Goal: Task Accomplishment & Management: Use online tool/utility

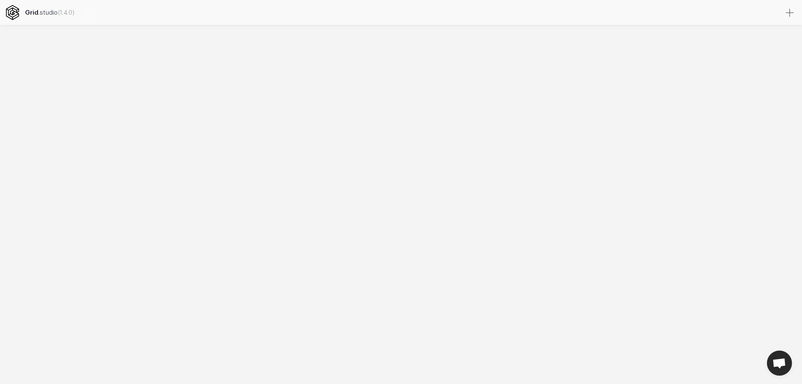
select select
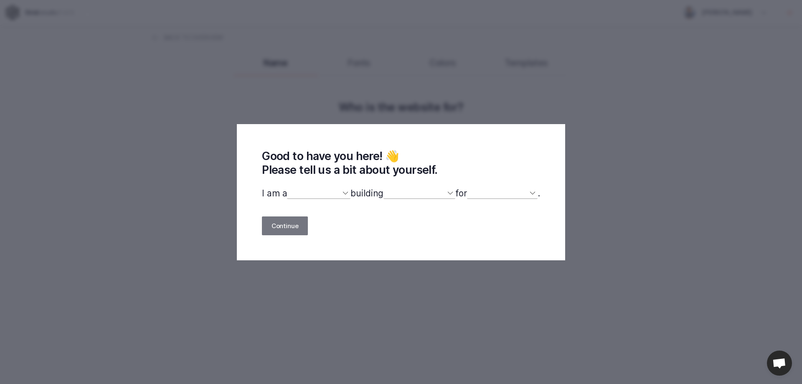
click at [331, 195] on select "designer developer marketer entrepreneur maker person" at bounding box center [318, 193] width 63 height 11
select select "designer"
click at [287, 188] on select "designer developer marketer entrepreneur maker person" at bounding box center [318, 193] width 63 height 11
select select
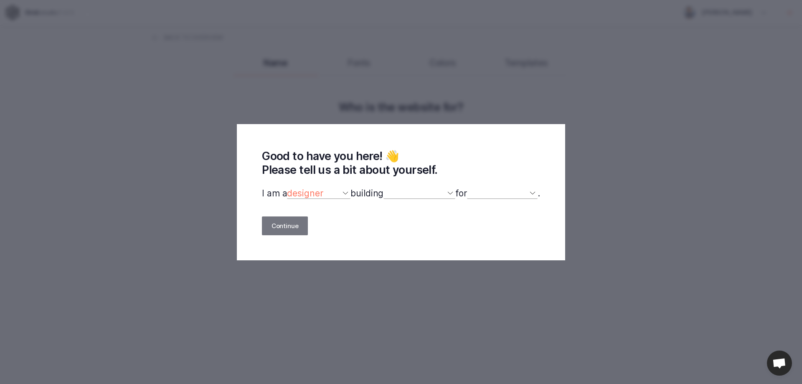
click at [401, 188] on div "Good to have you here! 👋 Please tell us a bit about yourself. I am a designer d…" at bounding box center [401, 192] width 328 height 136
click at [403, 190] on select "a website(s) a portfolio a webshop(s) experiments something else" at bounding box center [419, 193] width 72 height 11
select select "website"
click at [383, 188] on select "a website(s) a portfolio a webshop(s) experiments something else" at bounding box center [419, 193] width 72 height 11
click at [478, 195] on select "myself our company a client a friend clients my dog (other)" at bounding box center [502, 193] width 71 height 11
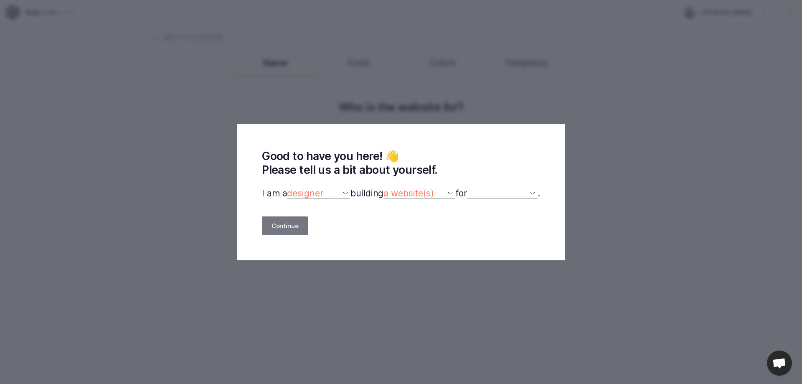
select select "self"
click at [471, 188] on select "myself our company a client a friend clients my dog (other)" at bounding box center [502, 193] width 71 height 11
click at [286, 235] on button "Continue" at bounding box center [285, 225] width 46 height 19
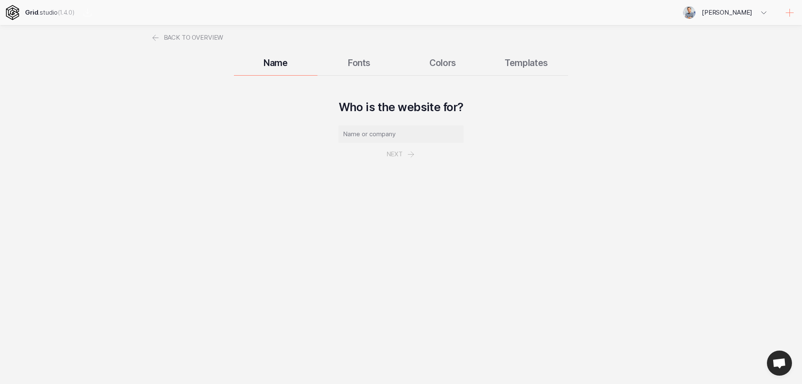
click at [392, 135] on input "text" at bounding box center [400, 134] width 125 height 18
click at [392, 135] on input "\هساقخ" at bounding box center [400, 134] width 125 height 18
drag, startPoint x: 346, startPoint y: 134, endPoint x: 341, endPoint y: 135, distance: 4.7
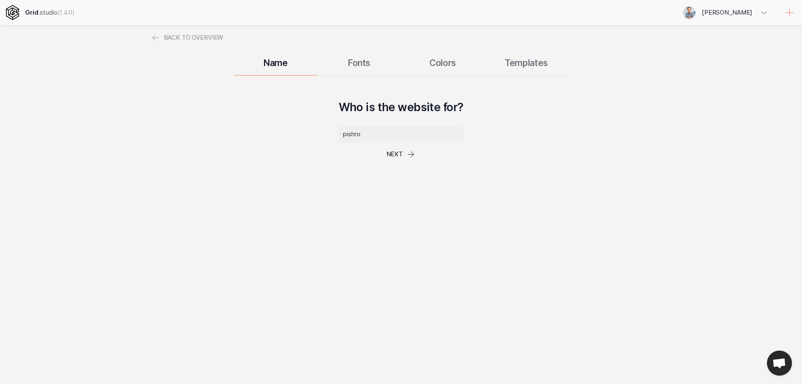
click at [341, 135] on input "pishro" at bounding box center [400, 134] width 125 height 18
type input "Pishro"
click at [402, 152] on button "Next" at bounding box center [401, 154] width 48 height 23
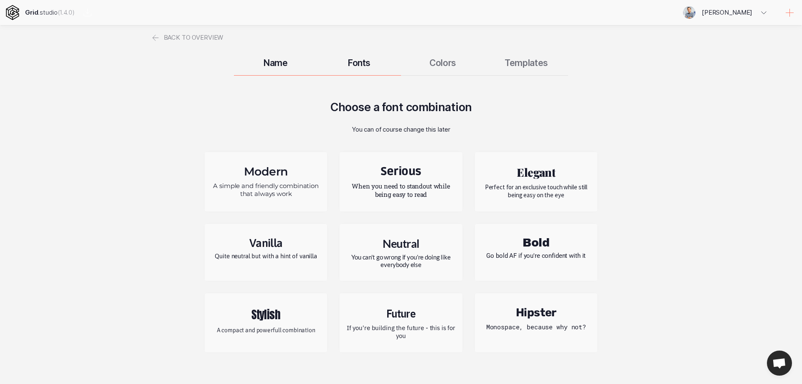
click at [273, 183] on p "A simple and friendly combination that always work" at bounding box center [266, 190] width 110 height 16
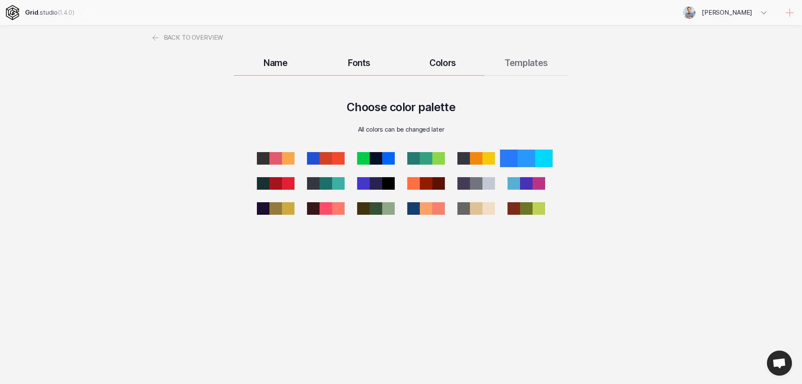
click at [523, 157] on div at bounding box center [526, 158] width 18 height 18
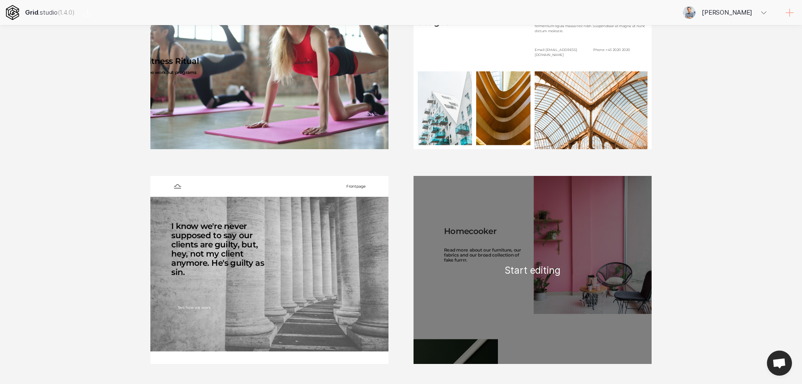
click at [523, 260] on div "Homecooker Read more about our furniture, our fabrics and our broad collection …" at bounding box center [532, 270] width 238 height 188
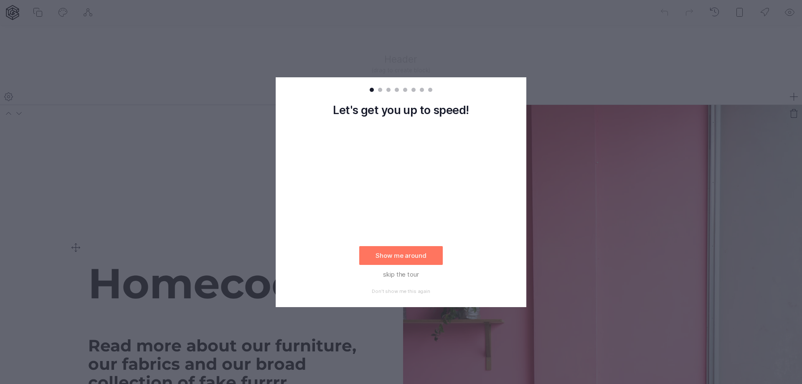
click at [608, 100] on rect at bounding box center [401, 192] width 802 height 384
click at [409, 272] on button "skip the tour" at bounding box center [400, 274] width 83 height 19
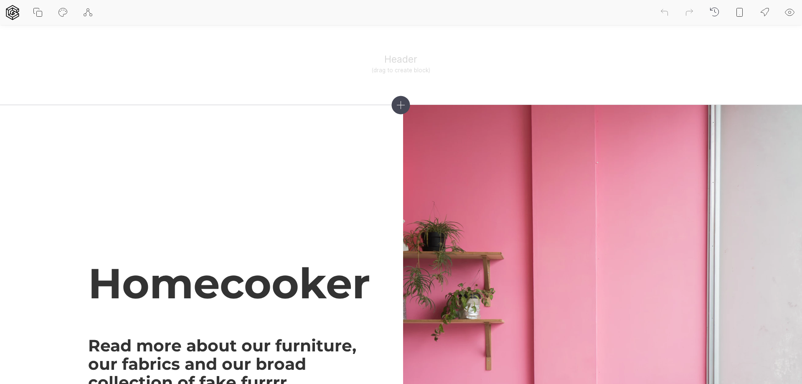
click at [401, 102] on icon at bounding box center [401, 105] width 8 height 8
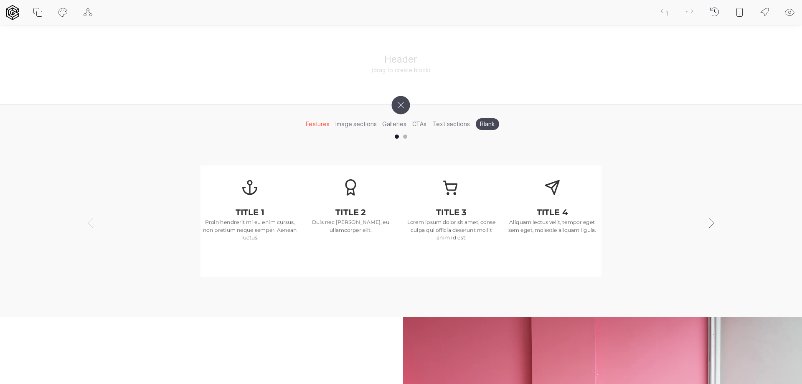
click at [358, 124] on li "Image sections" at bounding box center [355, 123] width 47 height 13
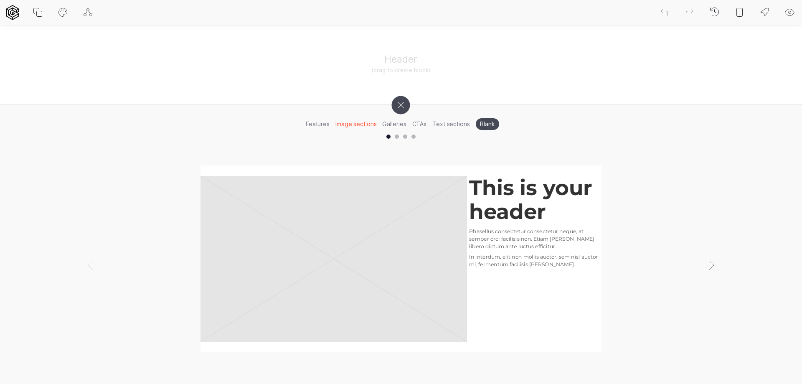
click at [399, 122] on li "Galleries" at bounding box center [394, 123] width 30 height 13
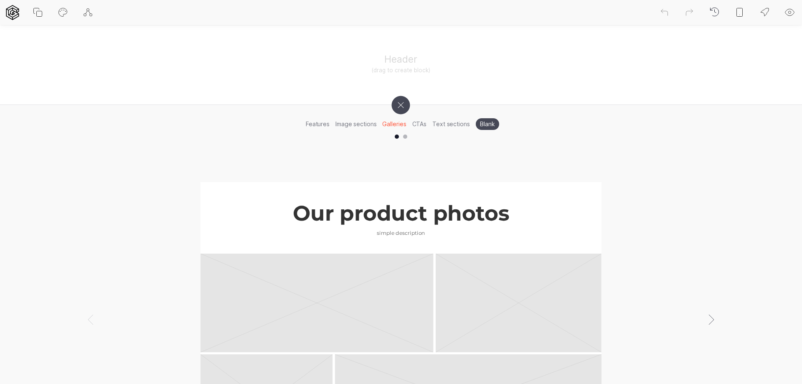
click at [424, 123] on li "CTAs" at bounding box center [419, 123] width 20 height 13
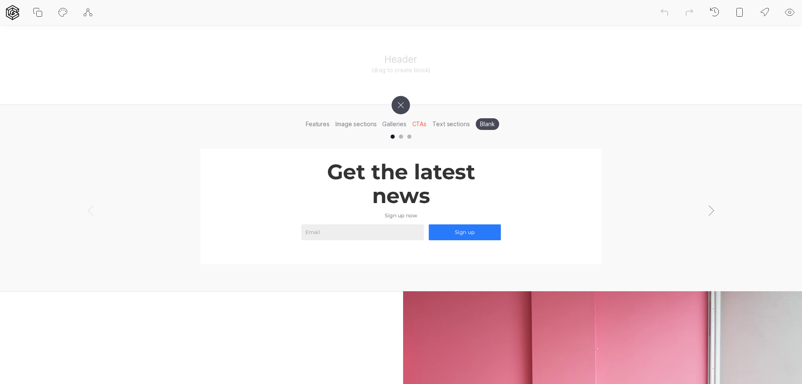
click at [448, 123] on li "Text sections" at bounding box center [450, 123] width 43 height 13
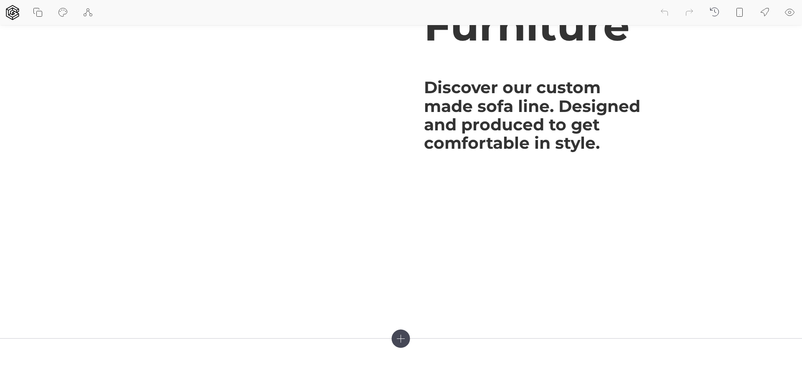
scroll to position [1252, 0]
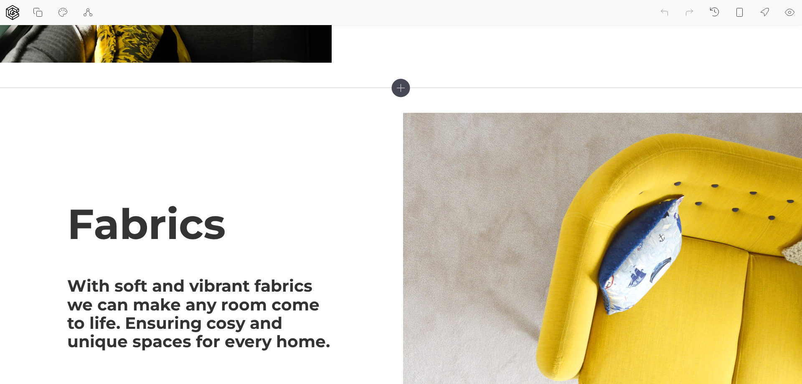
click at [402, 86] on icon at bounding box center [401, 87] width 18 height 18
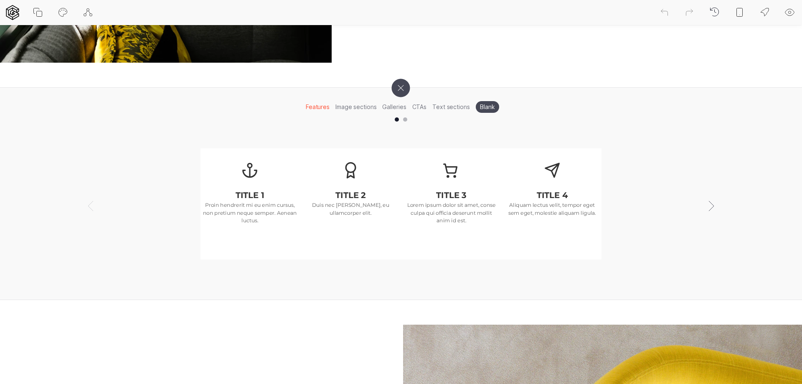
click at [341, 188] on div "TITLE 2 Duis nec [PERSON_NAME], eu ullamcorper elit." at bounding box center [350, 220] width 99 height 65
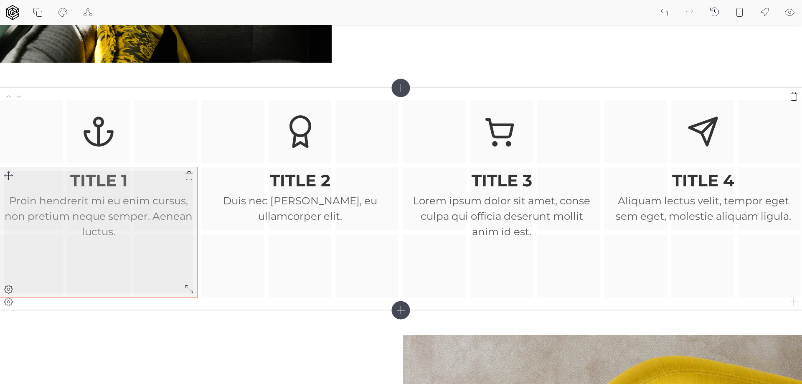
click at [10, 290] on icon at bounding box center [9, 289] width 3 height 3
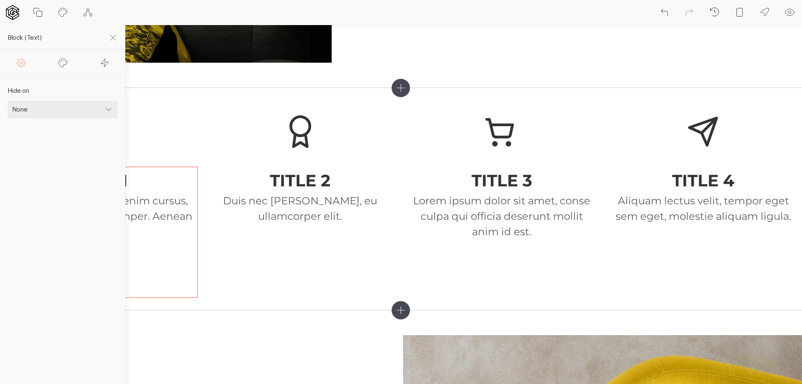
click at [114, 113] on select "None Mobile Desktop" at bounding box center [63, 110] width 110 height 18
select select "desktop"
click at [8, 101] on select "None Mobile Desktop" at bounding box center [63, 110] width 110 height 18
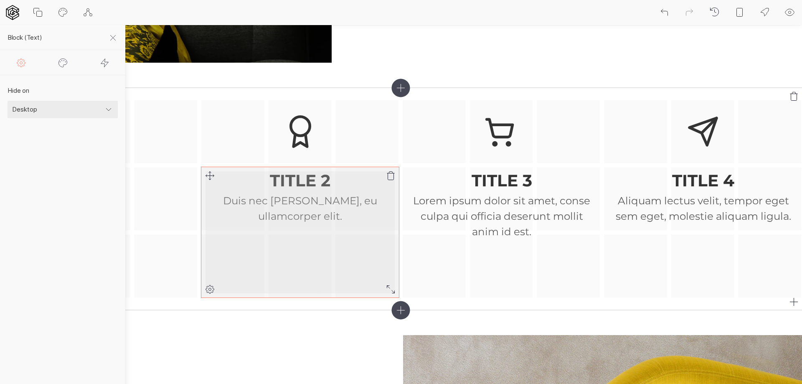
click at [213, 261] on div "TITLE 2 Duis nec [PERSON_NAME], eu ullamcorper elit." at bounding box center [299, 232] width 197 height 130
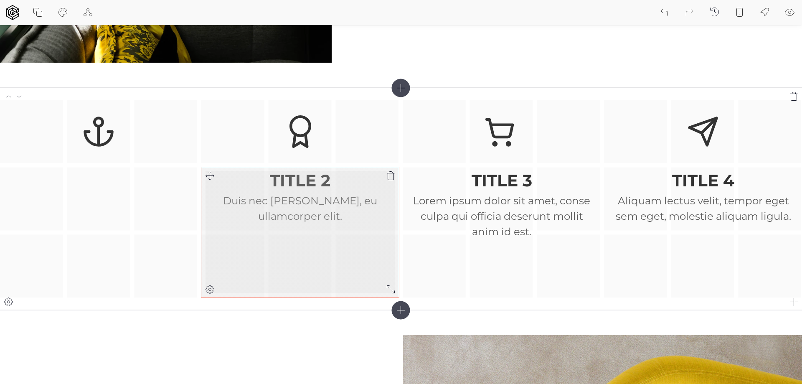
click at [213, 291] on icon at bounding box center [210, 289] width 8 height 8
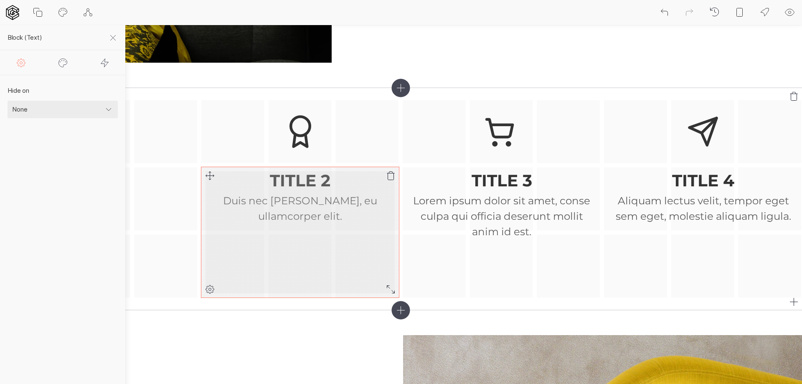
click at [212, 290] on icon at bounding box center [210, 289] width 10 height 10
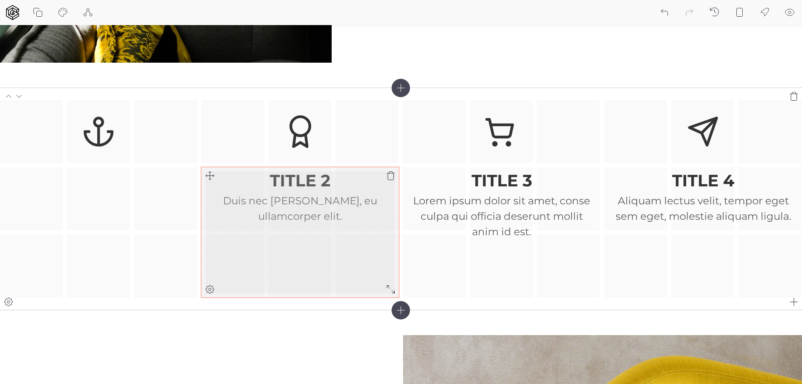
click at [210, 176] on icon at bounding box center [210, 176] width 10 height 10
click at [339, 203] on p "Duis nec [PERSON_NAME], eu ullamcorper elit." at bounding box center [299, 208] width 189 height 31
click at [392, 292] on icon at bounding box center [390, 289] width 10 height 10
click at [336, 219] on p "Duis nec [PERSON_NAME], eu ullamcorper elit." at bounding box center [299, 208] width 189 height 31
click at [315, 212] on p "Duis nec [PERSON_NAME], eu ullamcorper elit." at bounding box center [299, 208] width 189 height 31
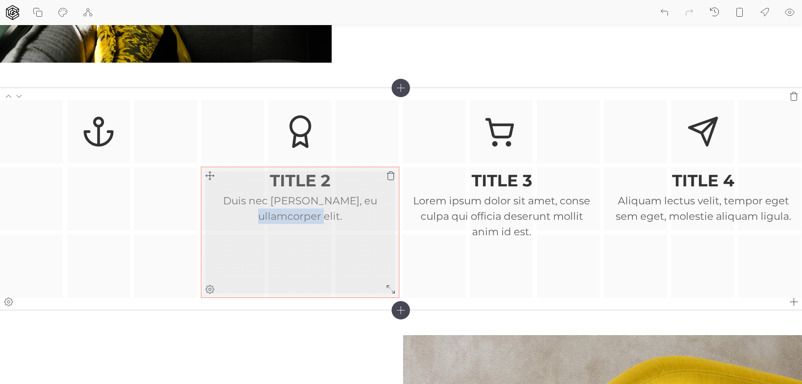
click at [315, 212] on p "Duis nec [PERSON_NAME], eu ullamcorper elit." at bounding box center [299, 208] width 189 height 31
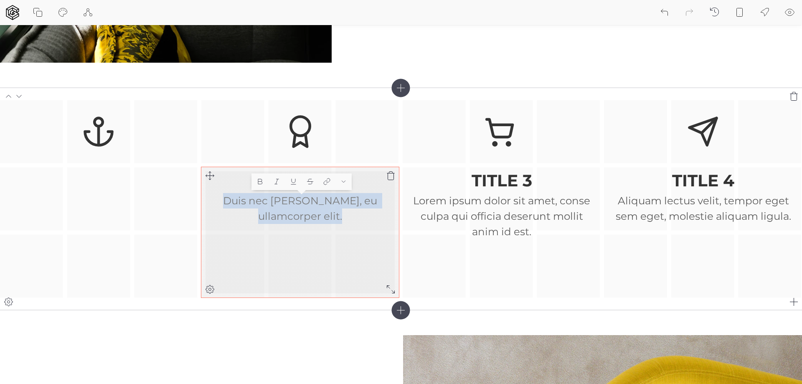
click at [315, 212] on p "Duis nec [PERSON_NAME], eu ullamcorper elit." at bounding box center [299, 208] width 189 height 31
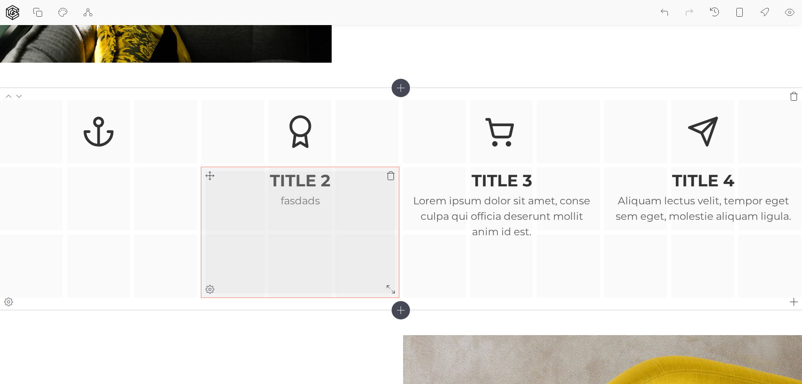
click at [301, 177] on h3 "TITLE 2" at bounding box center [299, 180] width 189 height 18
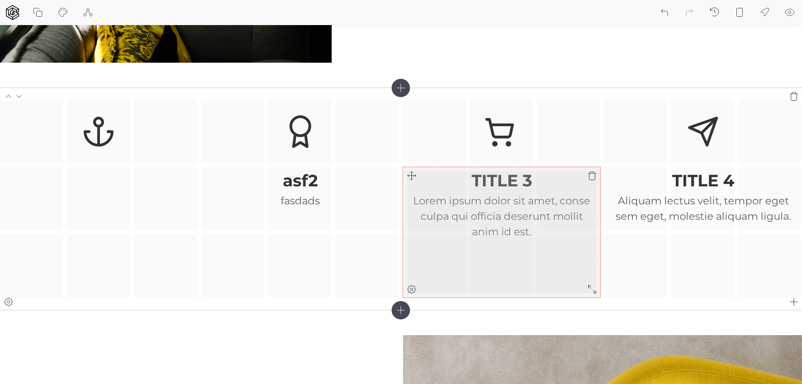
click at [421, 253] on div "TITLE 3 Lorem ipsum dolor sit amet, conse culpa qui officia deserunt mollit ani…" at bounding box center [501, 232] width 197 height 130
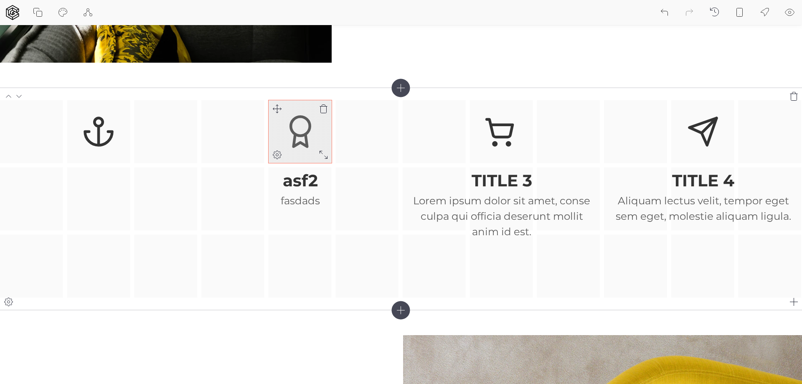
click at [315, 129] on icon at bounding box center [300, 131] width 33 height 33
click at [298, 124] on icon at bounding box center [300, 131] width 33 height 33
click at [274, 150] on icon at bounding box center [277, 155] width 10 height 10
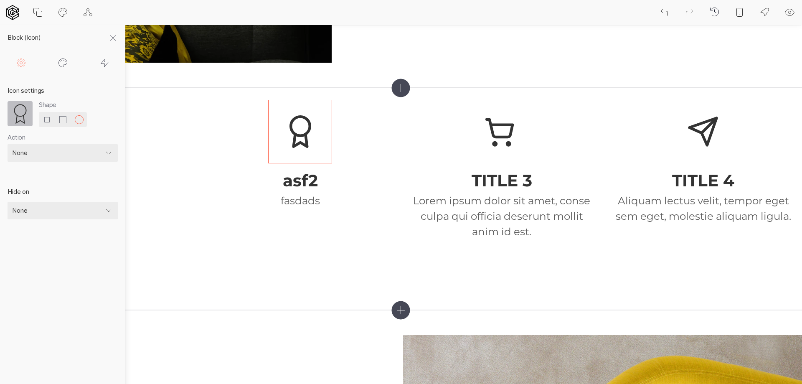
click at [59, 120] on icon at bounding box center [63, 119] width 10 height 10
click at [62, 120] on icon at bounding box center [63, 119] width 10 height 10
click at [48, 123] on icon at bounding box center [47, 119] width 10 height 10
click at [88, 121] on div "Shape" at bounding box center [63, 114] width 110 height 26
click at [82, 120] on icon at bounding box center [79, 119] width 10 height 10
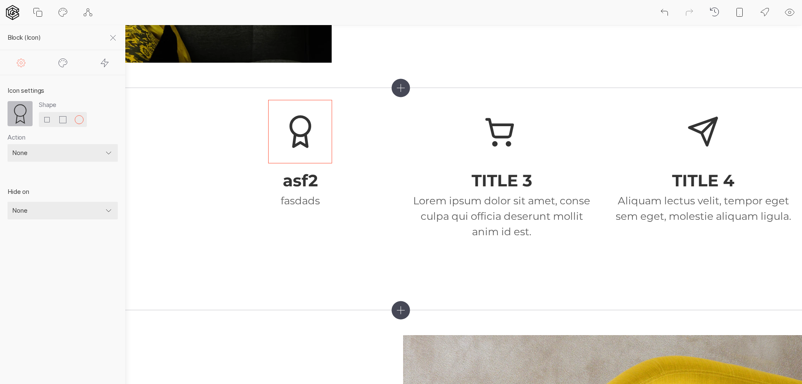
click at [63, 64] on icon at bounding box center [63, 63] width 10 height 10
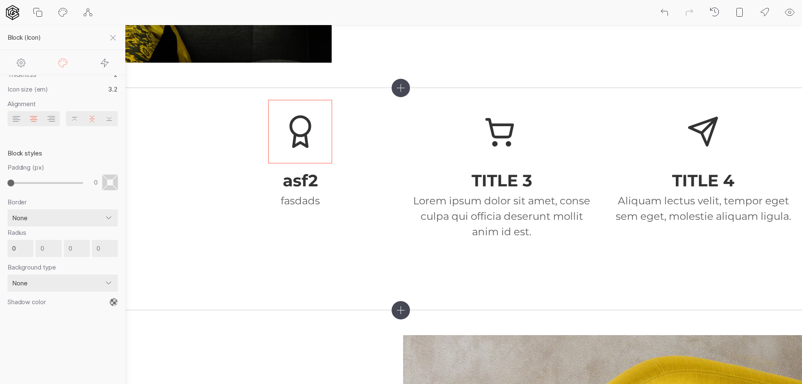
scroll to position [79, 0]
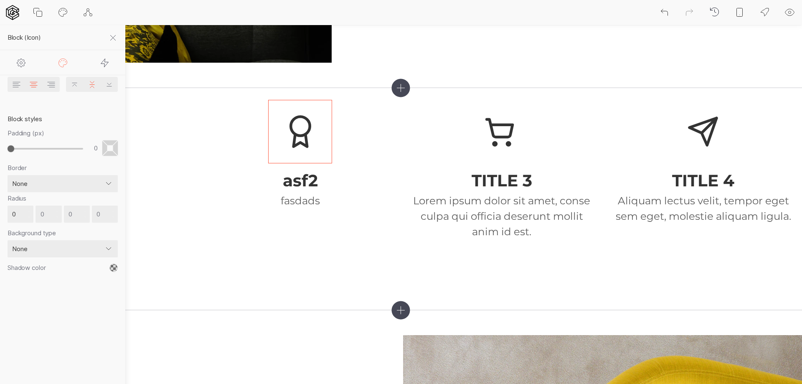
click at [104, 62] on icon at bounding box center [105, 63] width 10 height 10
type input "100"
type input "600"
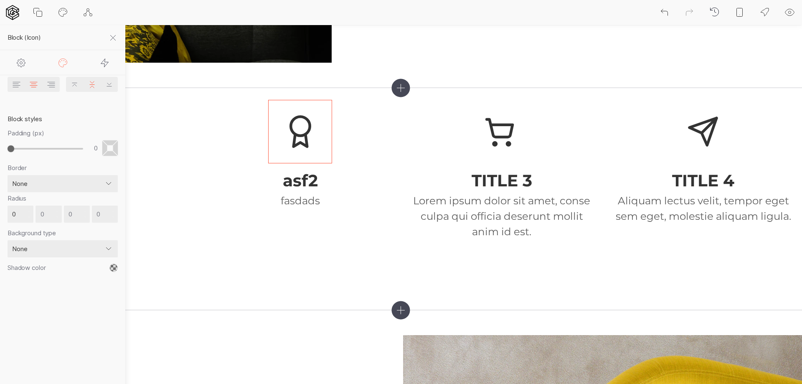
select select "fadeInUp"
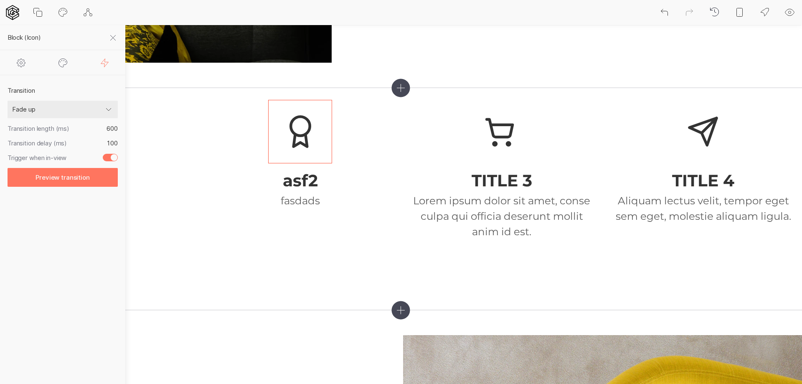
scroll to position [0, 0]
click at [59, 60] on icon at bounding box center [63, 63] width 10 height 10
type input "3.2"
type input "2"
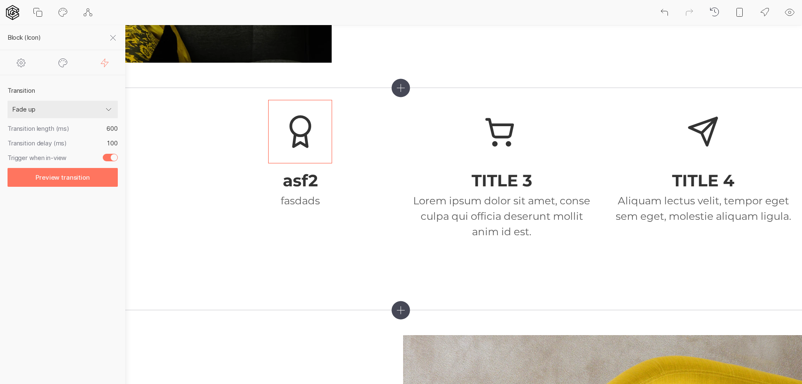
type input "2"
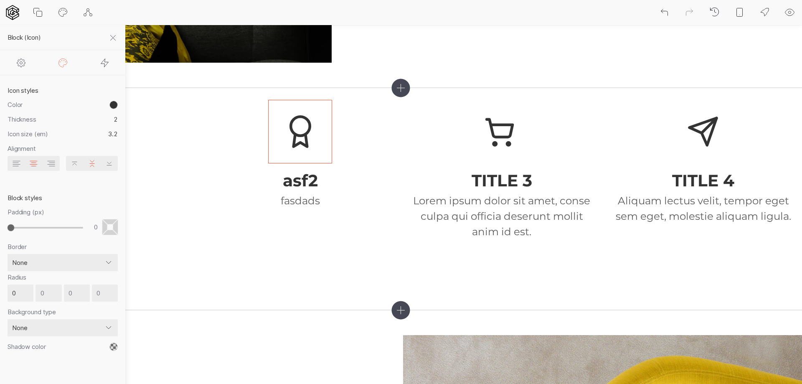
click at [102, 224] on icon at bounding box center [104, 227] width 5 height 15
type input "23"
click at [26, 229] on input "range" at bounding box center [46, 228] width 76 height 18
type input "24"
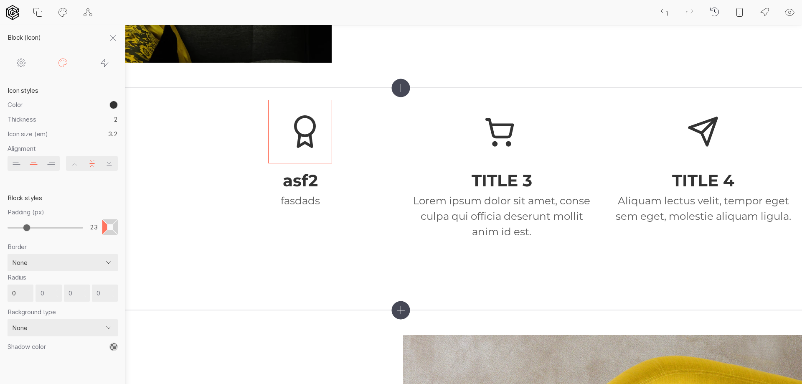
type input "24"
type input "25"
type input "26"
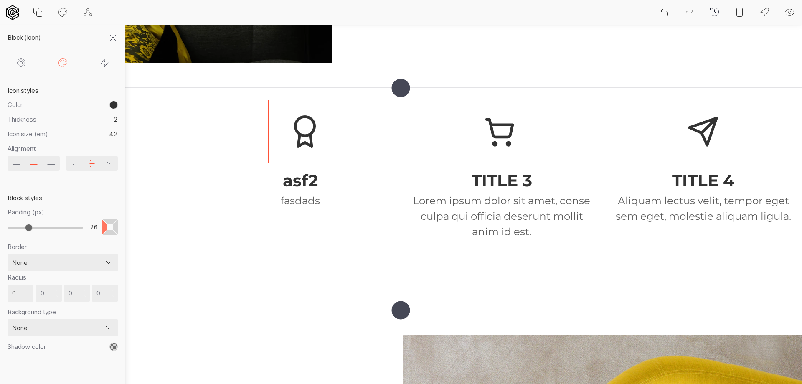
type input "28"
type input "31"
type input "36"
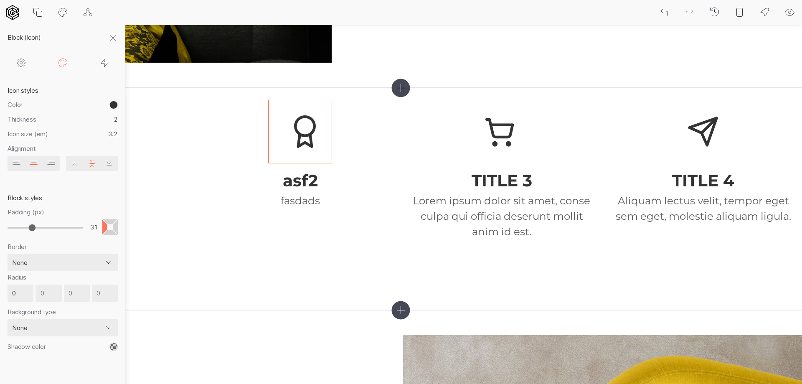
type input "36"
type input "39"
type input "44"
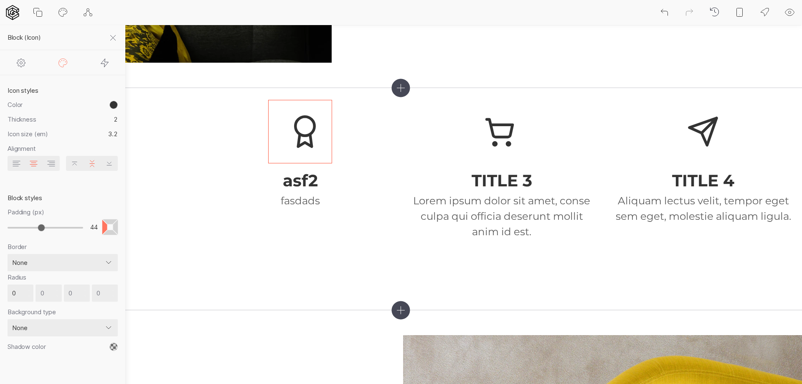
type input "48"
type input "52"
type input "53"
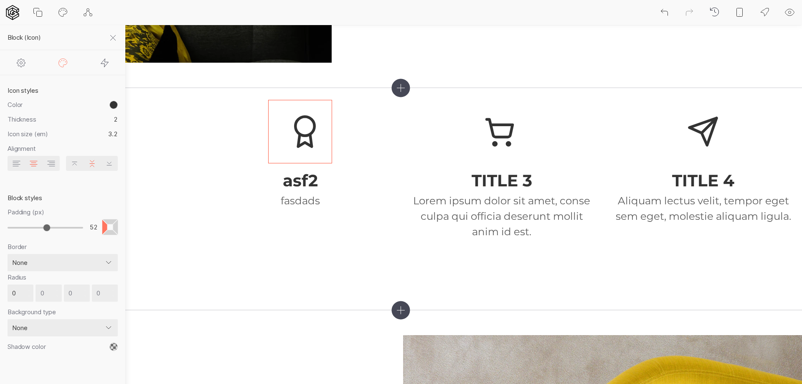
type input "53"
type input "54"
type input "55"
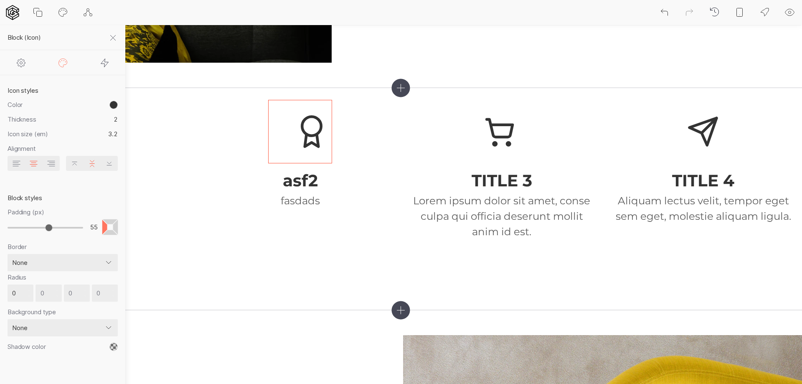
type input "56"
type input "57"
type input "58"
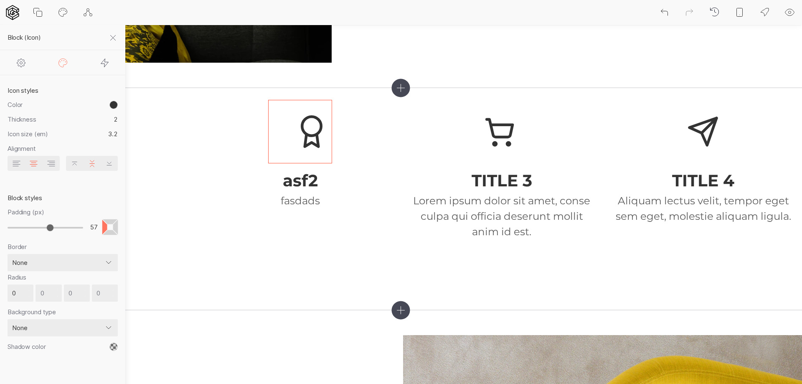
type input "58"
type input "59"
type input "58"
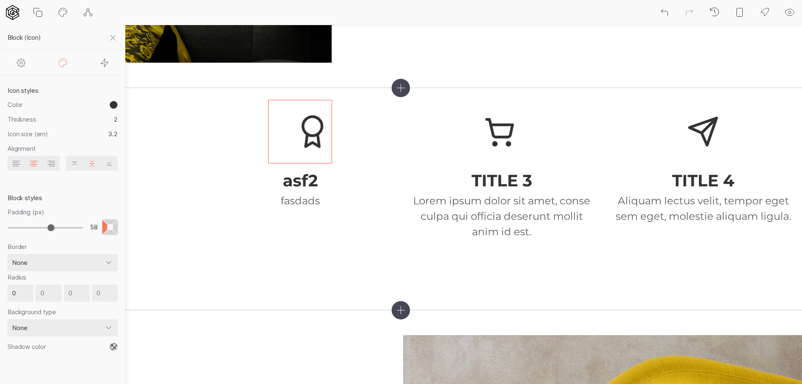
type input "55"
type input "49"
type input "44"
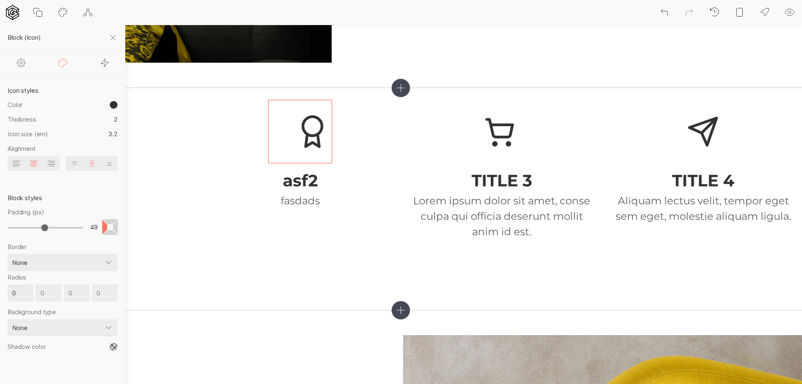
type input "44"
type input "37"
type input "31"
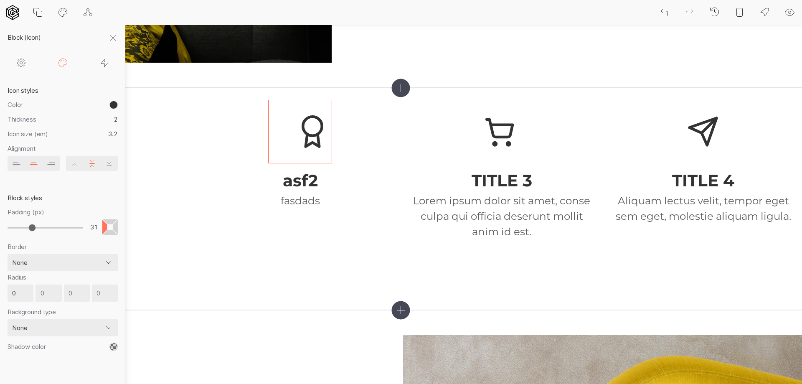
type input "22"
type input "15"
type input "10"
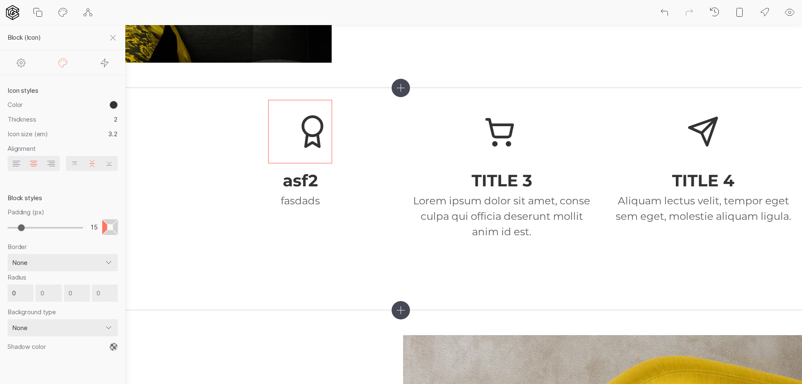
type input "10"
type input "6"
type input "1"
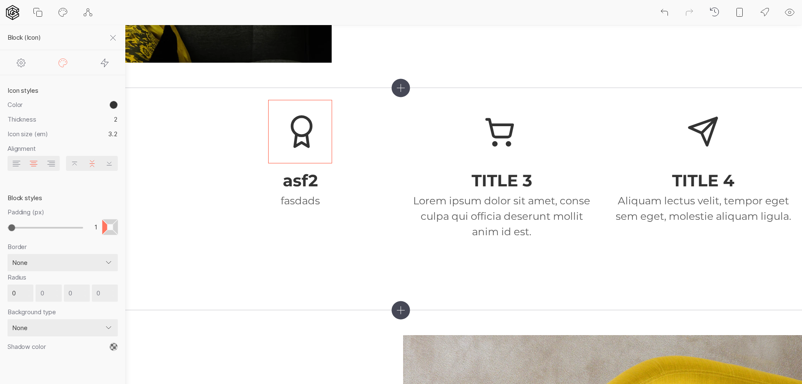
type input "0"
drag, startPoint x: 26, startPoint y: 228, endPoint x: 2, endPoint y: 232, distance: 24.0
type input "0"
click at [8, 232] on input "range" at bounding box center [46, 228] width 76 height 18
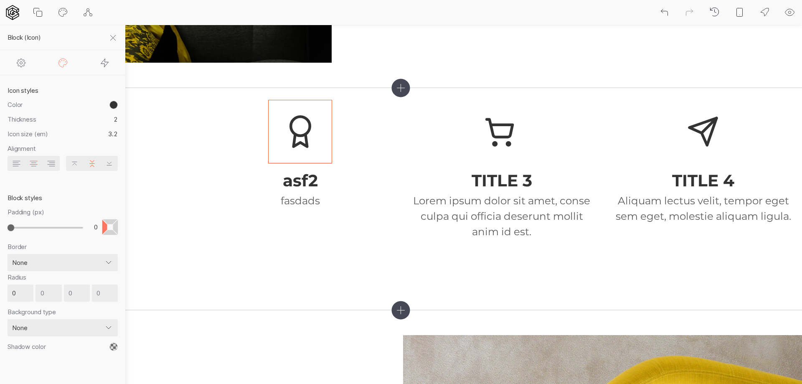
click at [64, 13] on icon at bounding box center [63, 13] width 10 height 10
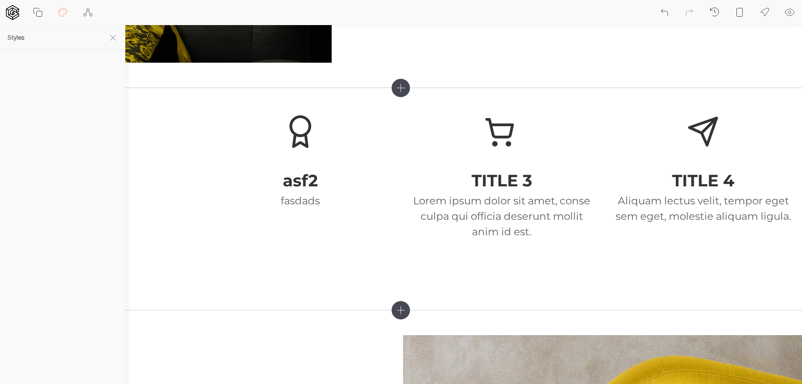
click at [35, 12] on icon at bounding box center [38, 13] width 10 height 10
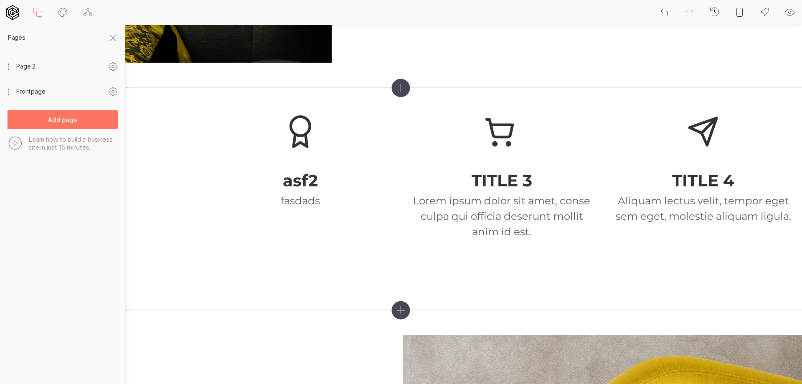
click at [80, 68] on span "Page 2" at bounding box center [62, 66] width 92 height 25
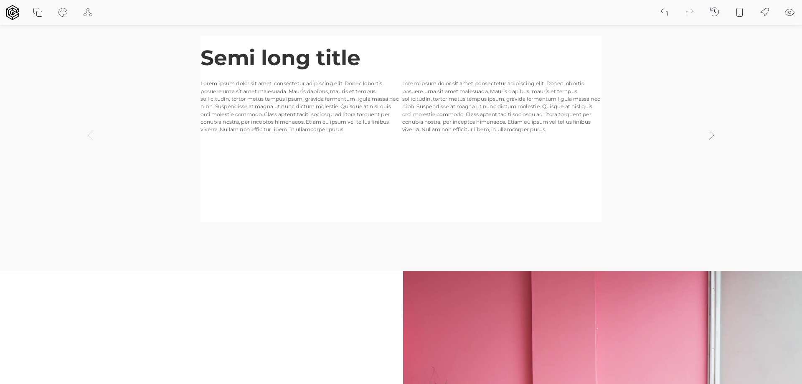
scroll to position [42, 0]
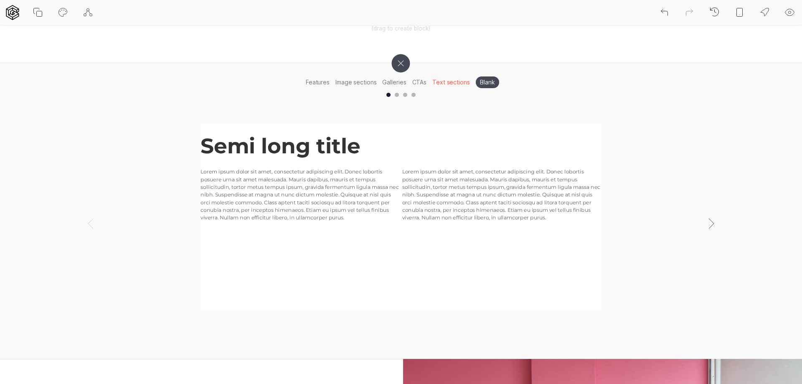
click at [708, 217] on icon at bounding box center [711, 223] width 20 height 20
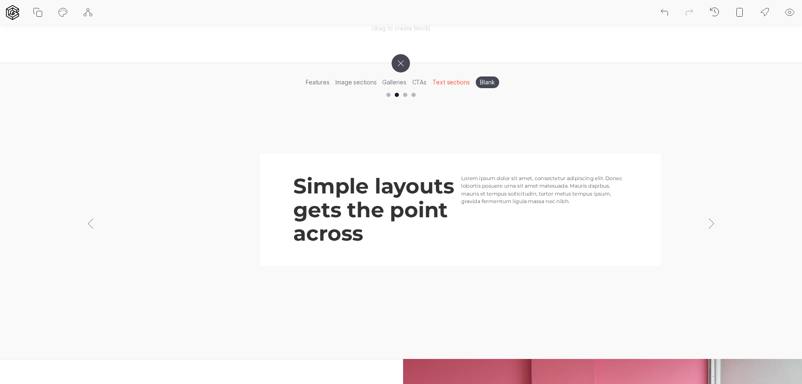
scroll to position [0, 802]
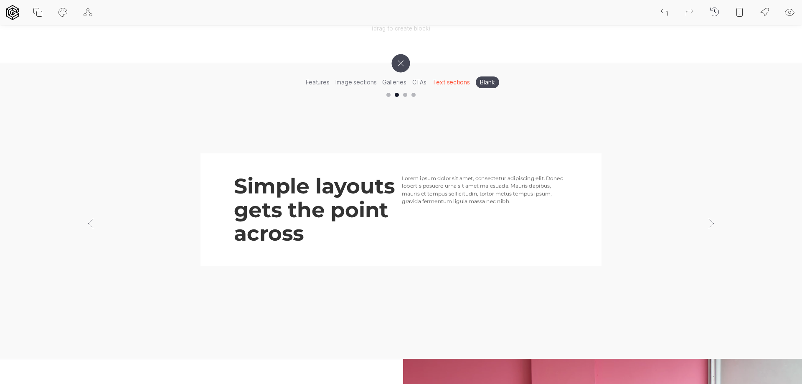
click at [401, 66] on icon at bounding box center [400, 63] width 26 height 26
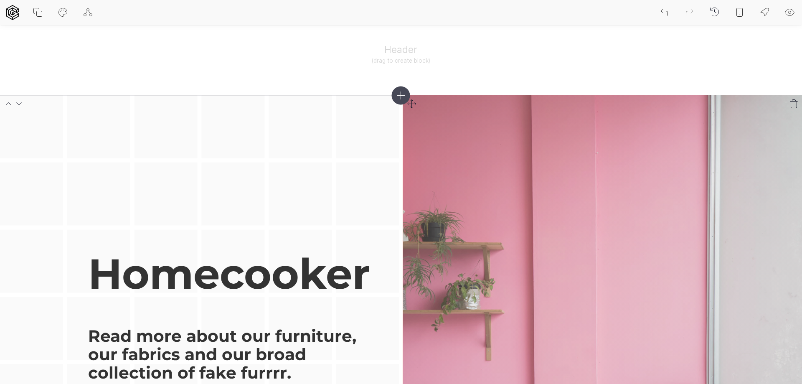
scroll to position [0, 0]
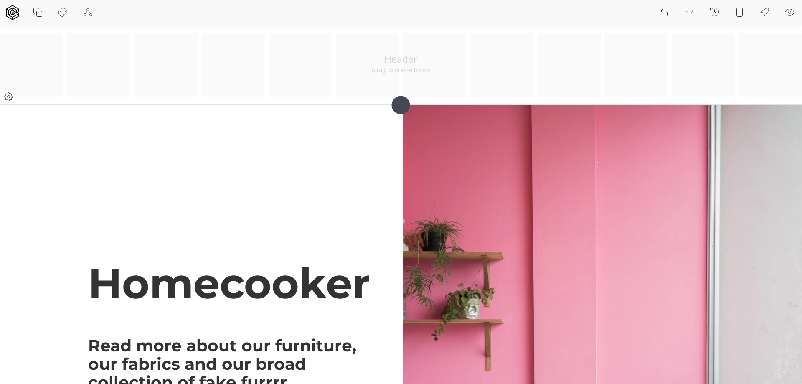
click at [699, 65] on div "Header (drag to create block)" at bounding box center [401, 64] width 802 height 63
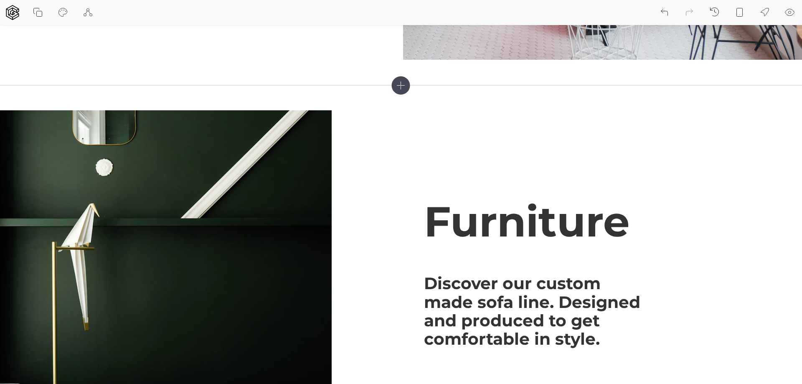
scroll to position [584, 0]
